Goal: Information Seeking & Learning: Learn about a topic

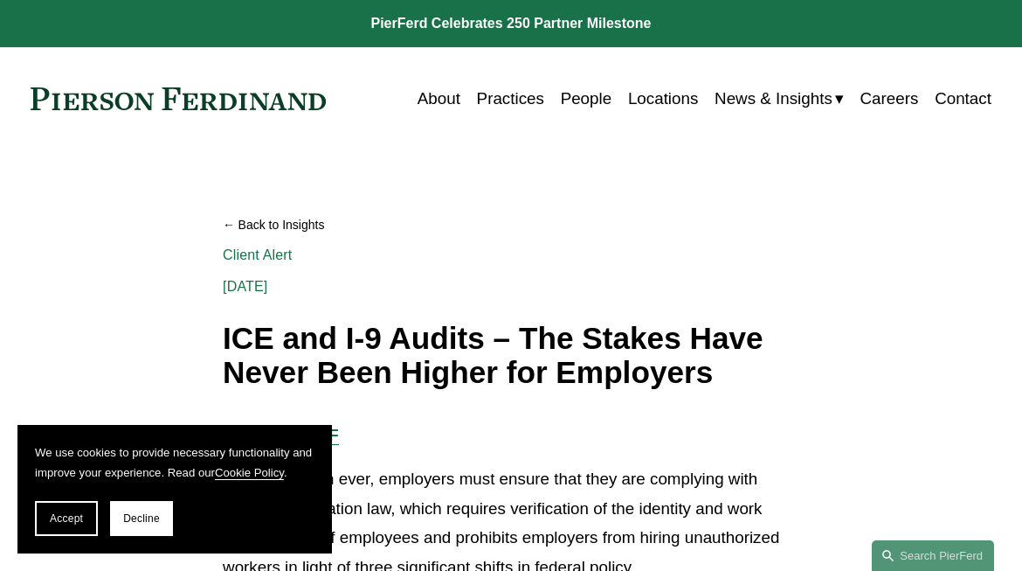
click at [485, 266] on div "[DATE] Written By [PERSON_NAME]" at bounding box center [511, 277] width 577 height 31
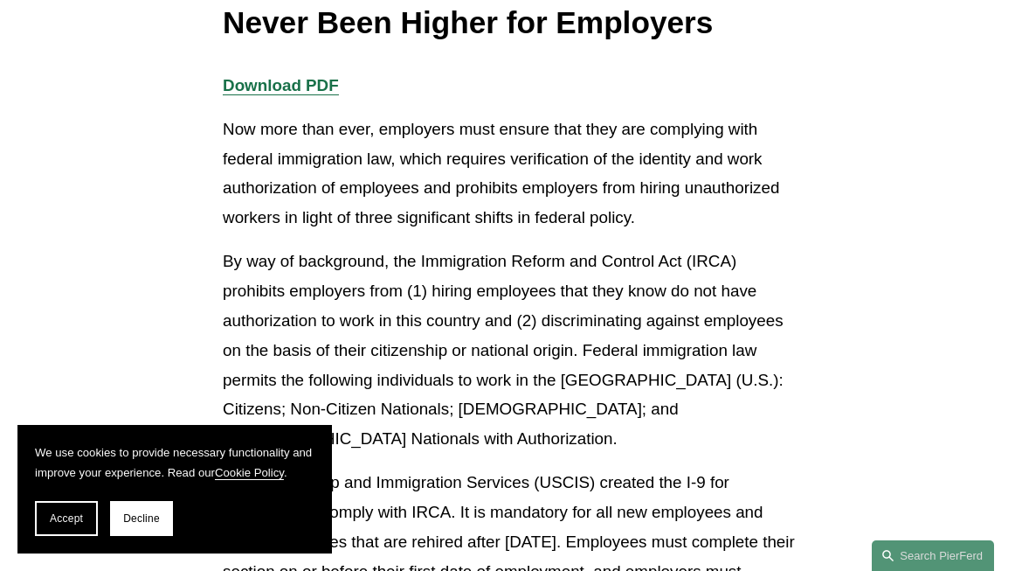
scroll to position [437, 0]
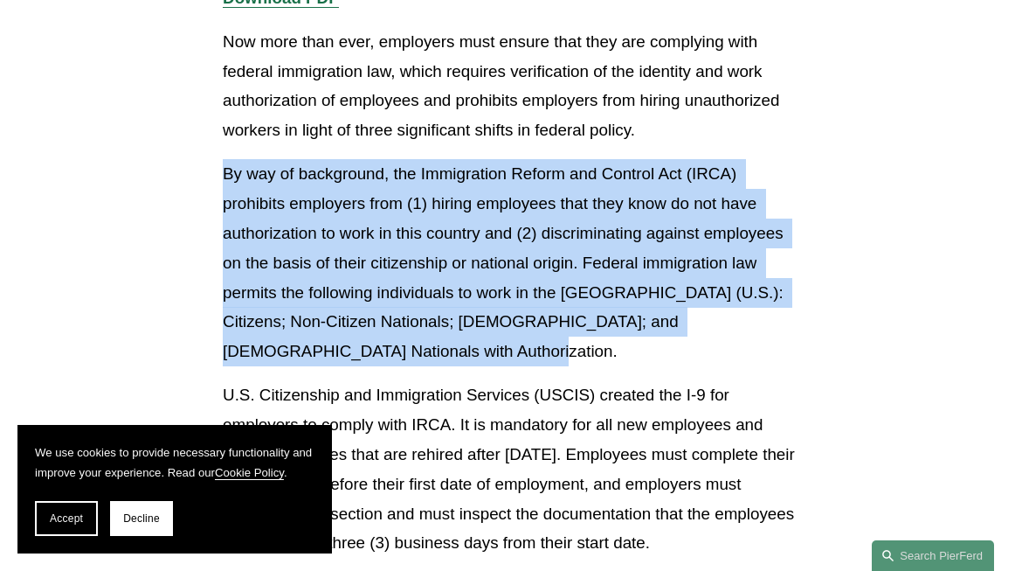
drag, startPoint x: 222, startPoint y: 173, endPoint x: 455, endPoint y: 346, distance: 290.4
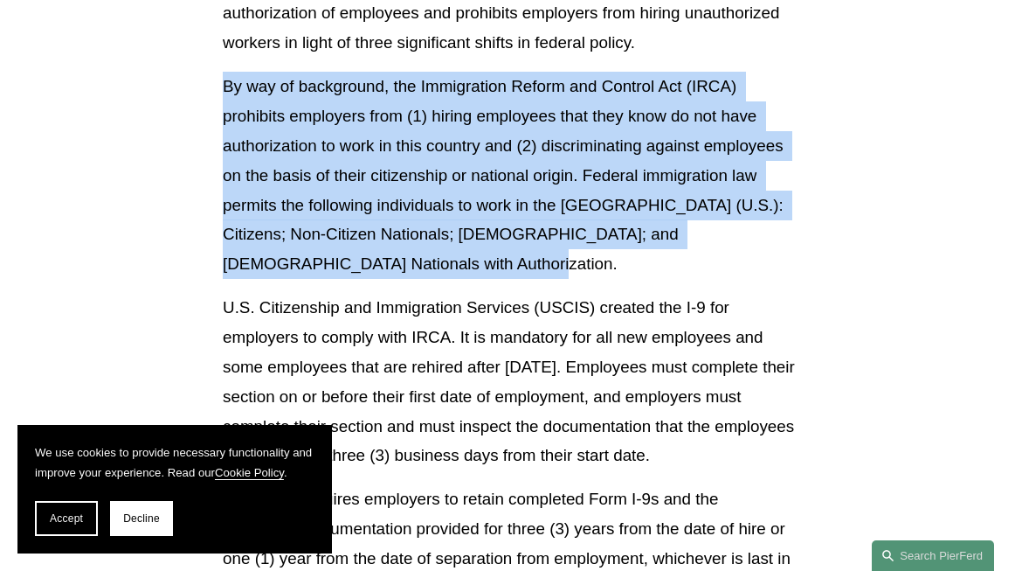
scroll to position [612, 0]
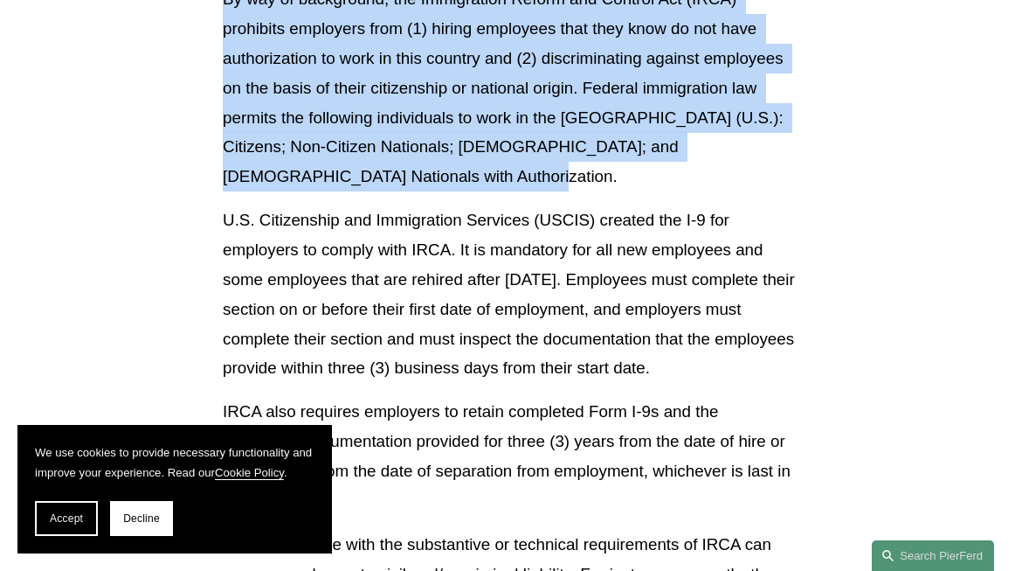
copy p "By way of background, the Immigration Reform and Control Act (IRCA) prohibits e…"
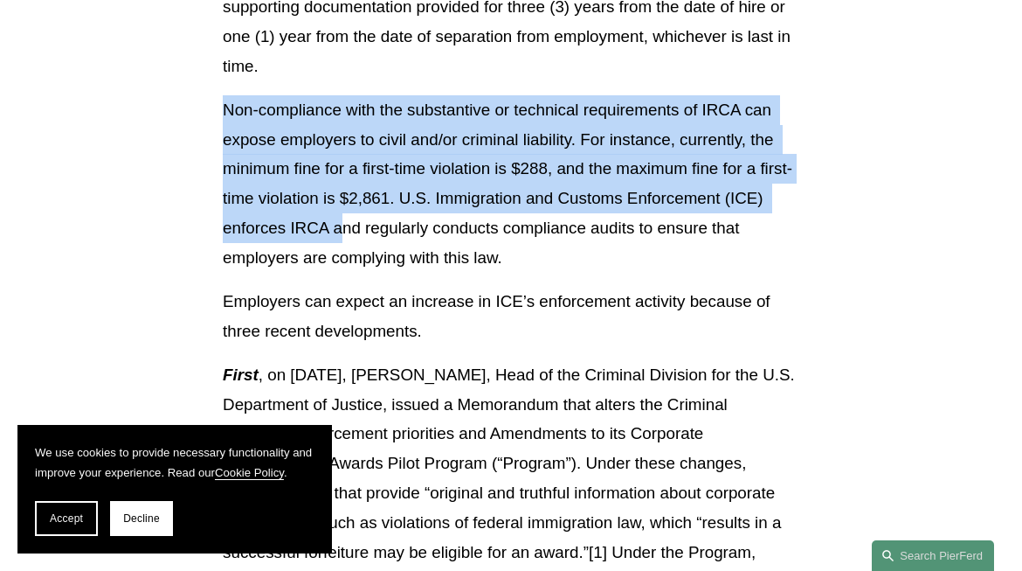
scroll to position [1048, 0]
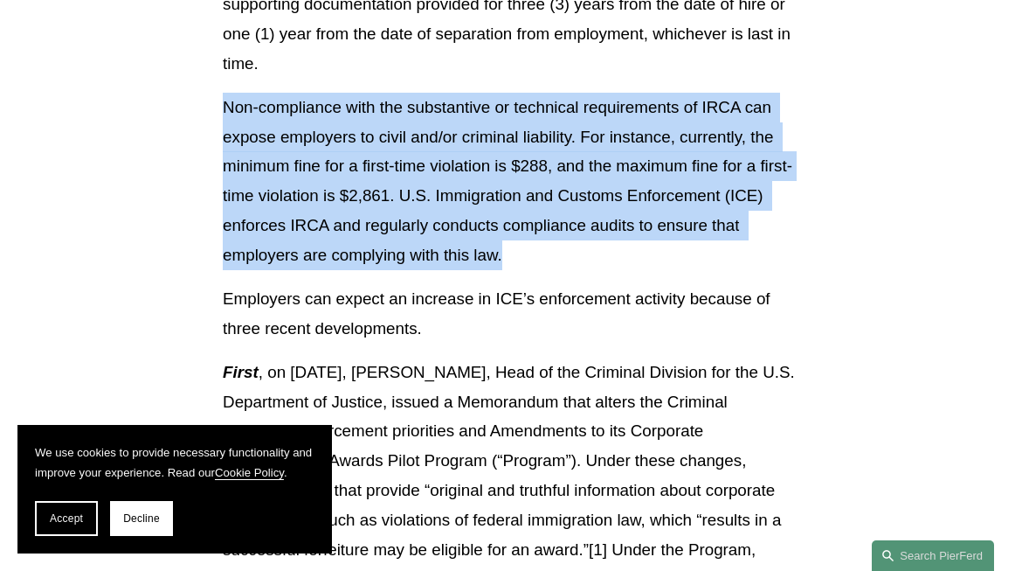
drag, startPoint x: 225, startPoint y: 198, endPoint x: 558, endPoint y: 258, distance: 338.1
click at [558, 258] on p "Non-compliance with the substantive or technical requirements of IRCA can expos…" at bounding box center [511, 181] width 577 height 177
copy p "Non-compliance with the substantive or technical requirements of IRCA can expos…"
click at [619, 265] on p "Non-compliance with the substantive or technical requirements of IRCA can expos…" at bounding box center [511, 181] width 577 height 177
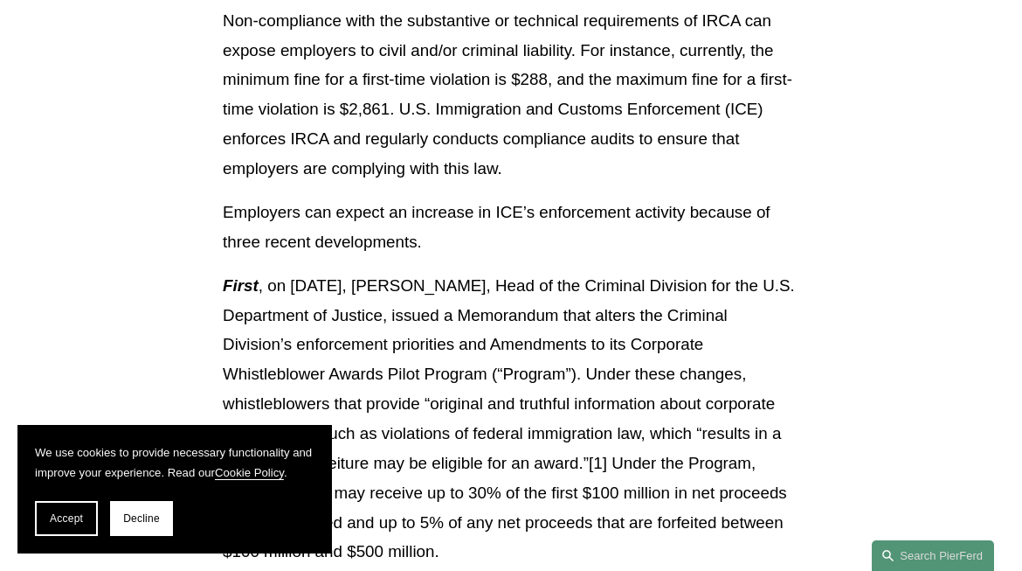
scroll to position [1136, 0]
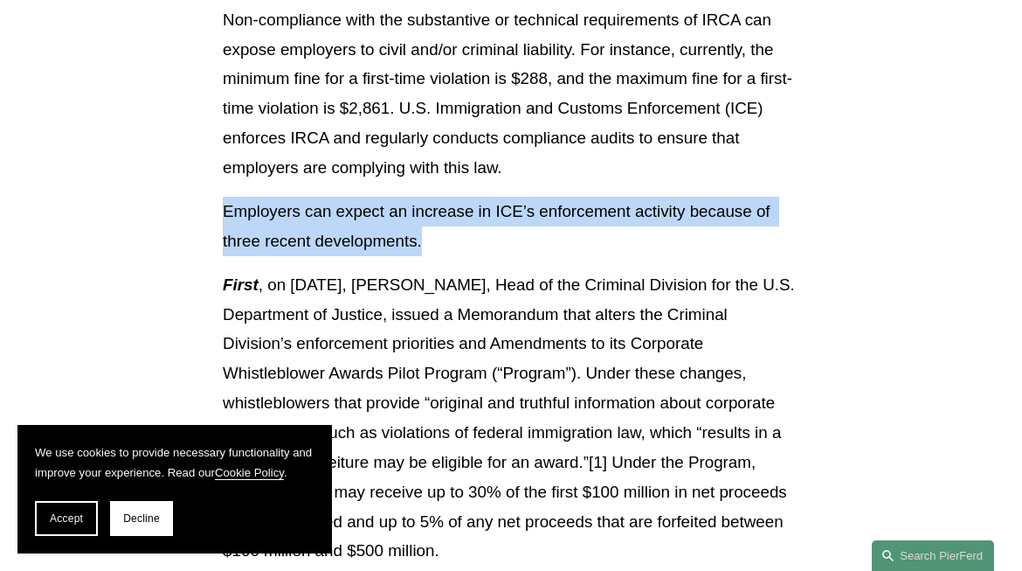
drag, startPoint x: 282, startPoint y: 218, endPoint x: 518, endPoint y: 252, distance: 238.4
click at [518, 252] on div "Download PDF Now more than ever, employers must ensure that they are complying …" at bounding box center [511, 248] width 606 height 1928
copy p "Employers can expect an increase in ICE’s enforcement activity because of three…"
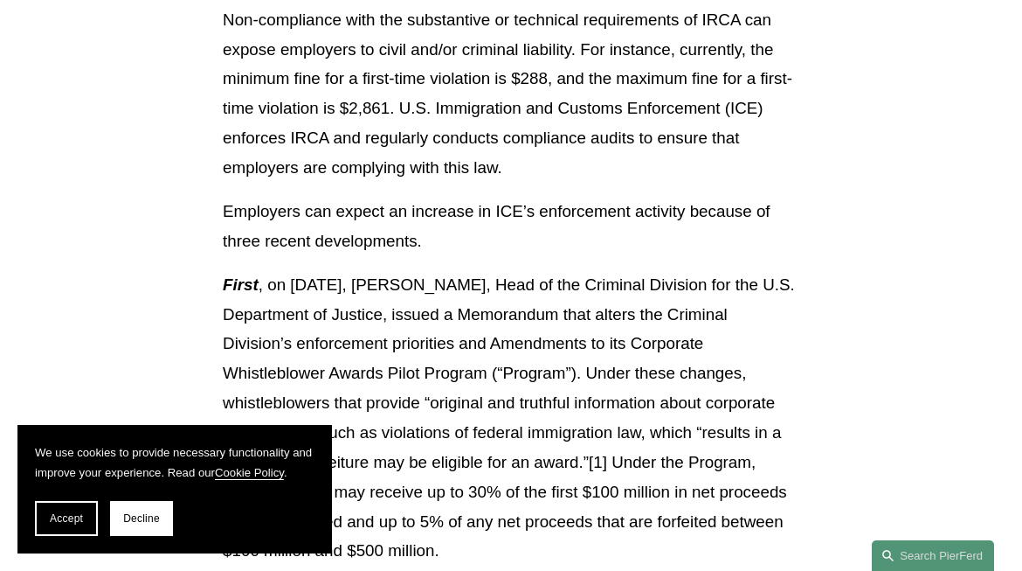
click at [439, 365] on p "First , on [DATE], [PERSON_NAME], Head of the Criminal Division for the U.S. De…" at bounding box center [511, 418] width 577 height 296
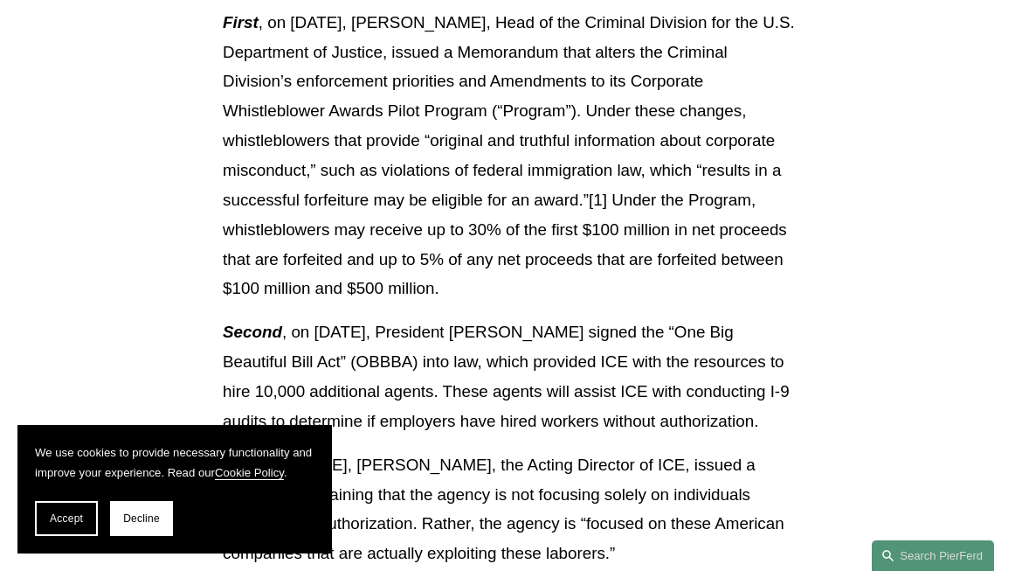
scroll to position [1485, 0]
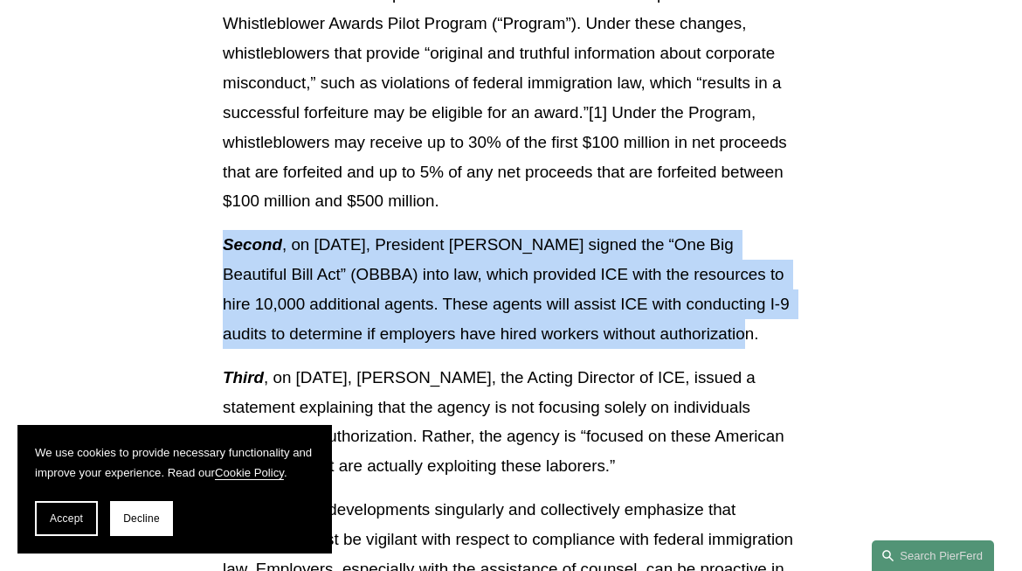
drag, startPoint x: 232, startPoint y: 248, endPoint x: 758, endPoint y: 329, distance: 532.2
click at [758, 329] on p "Second , on [DATE], President [PERSON_NAME] signed the “One Big Beautiful Bill …" at bounding box center [511, 289] width 577 height 118
copy p "Second , on [DATE], President [PERSON_NAME] signed the “One Big Beautiful Bill …"
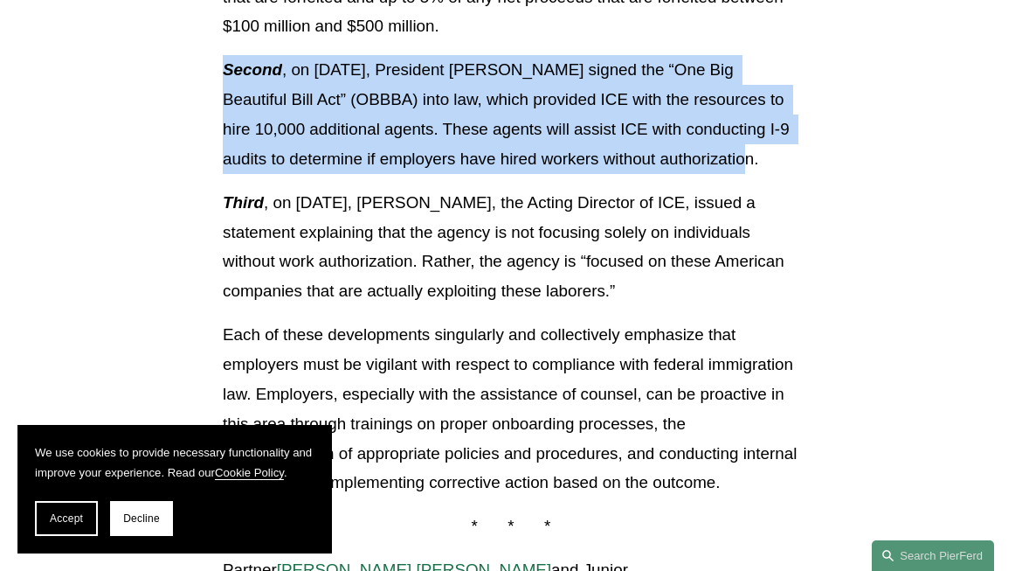
scroll to position [1747, 0]
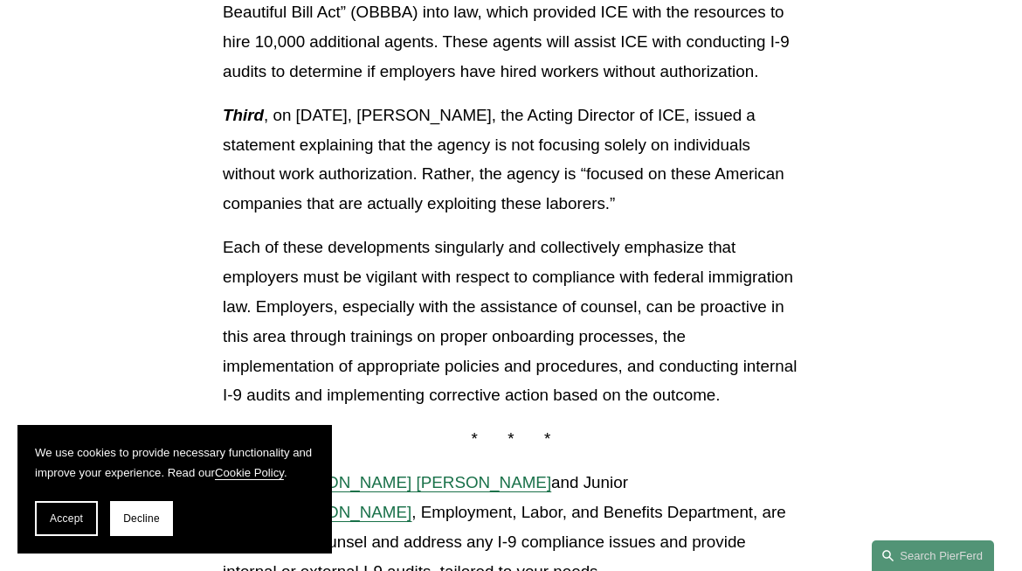
click at [557, 382] on p "Each of these developments singularly and collectively emphasize that employers…" at bounding box center [511, 320] width 577 height 177
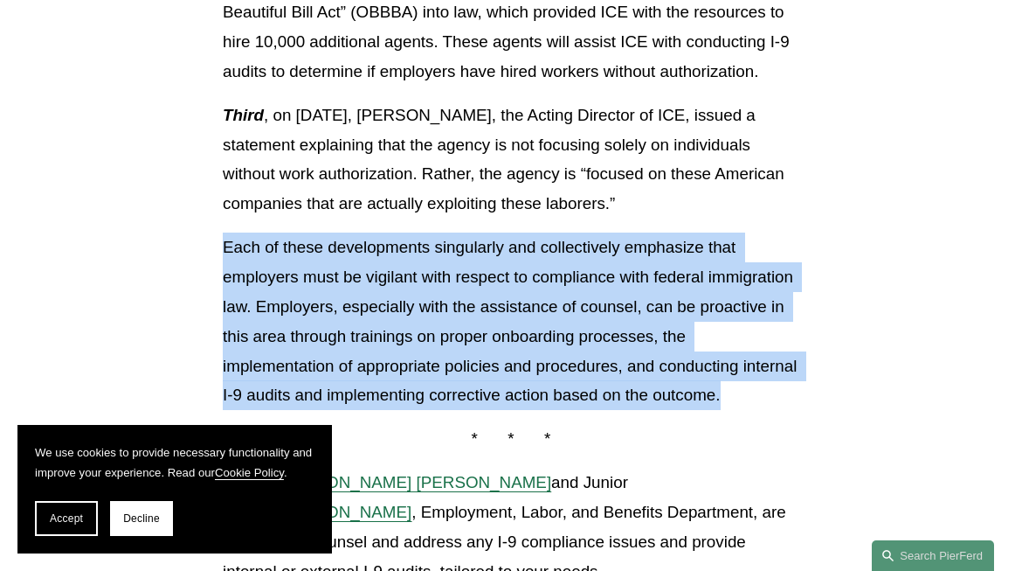
drag, startPoint x: 725, startPoint y: 395, endPoint x: 218, endPoint y: 251, distance: 526.9
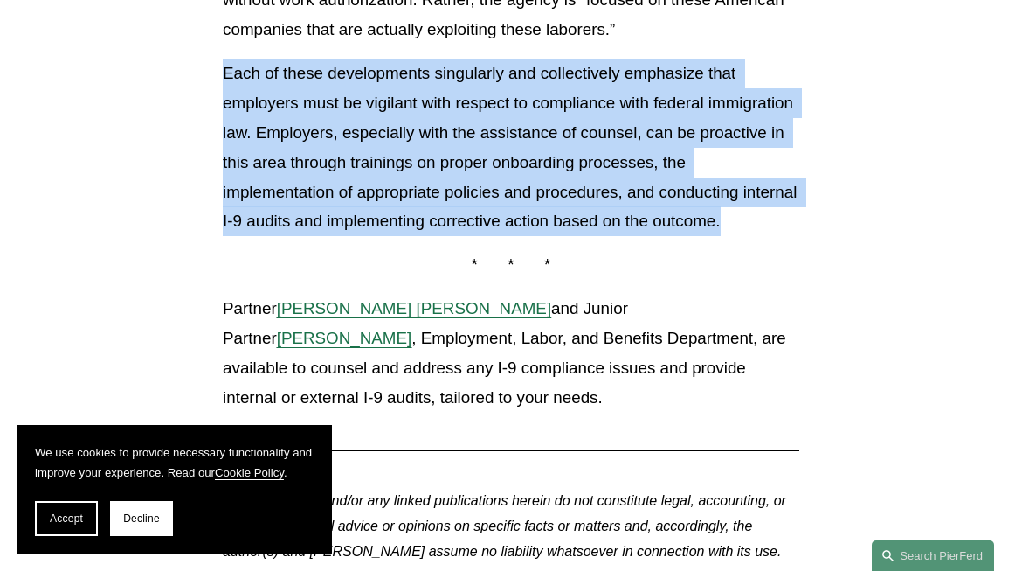
scroll to position [1922, 0]
copy p "Each of these developments singularly and collectively emphasize that employers…"
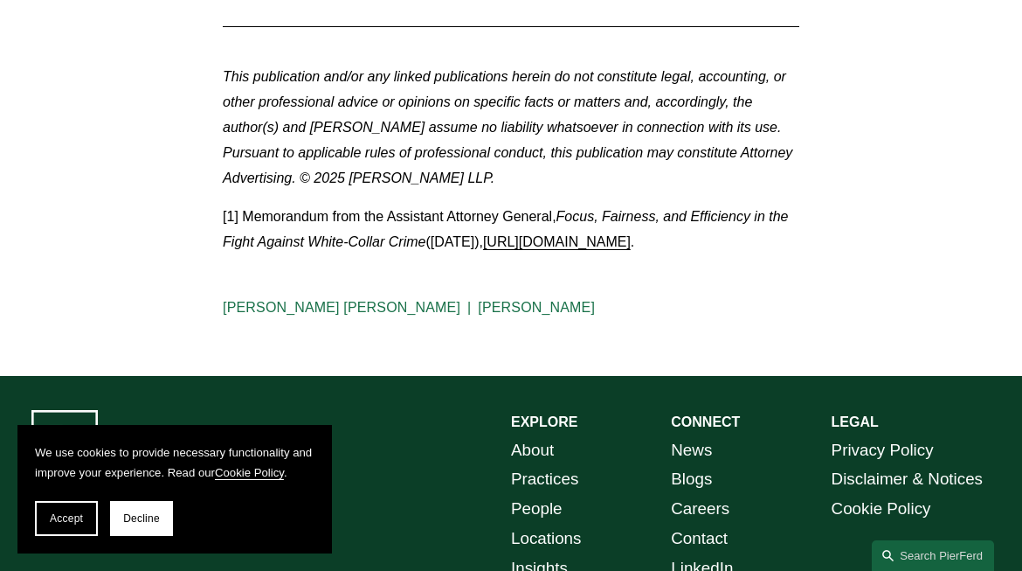
scroll to position [2359, 0]
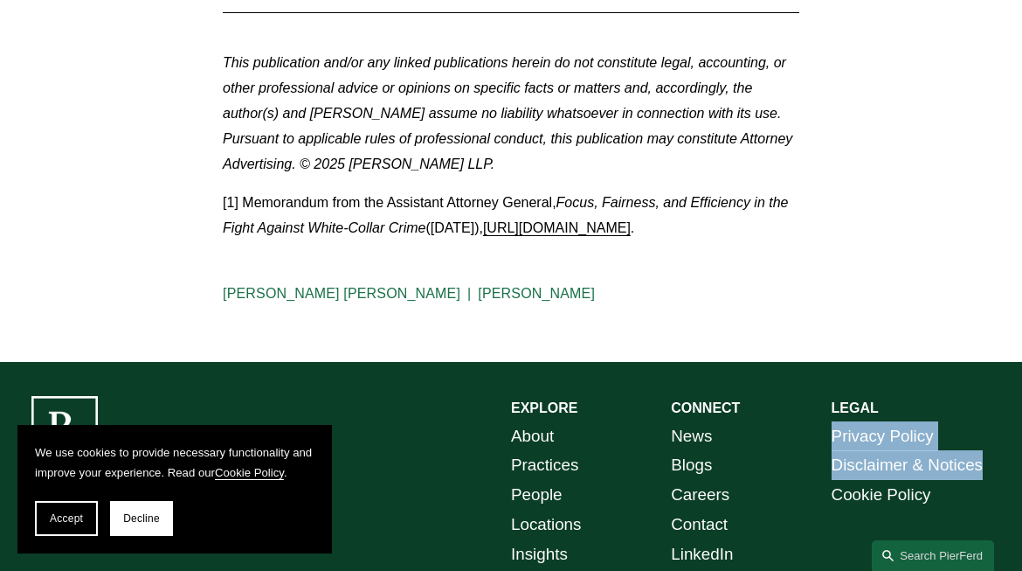
drag, startPoint x: 1034, startPoint y: 456, endPoint x: 1027, endPoint y: 425, distance: 32.2
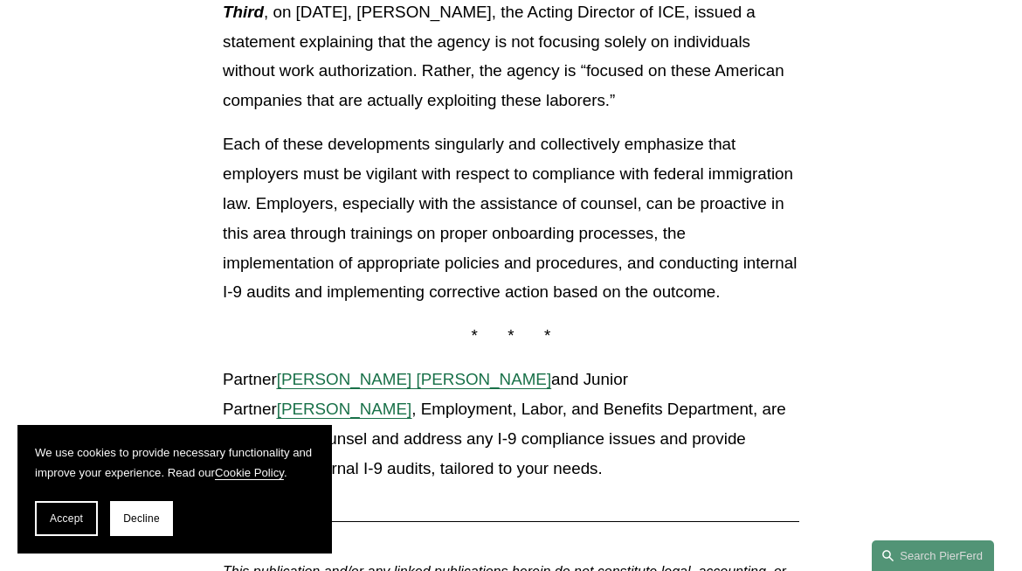
scroll to position [1641, 0]
